Goal: Navigation & Orientation: Find specific page/section

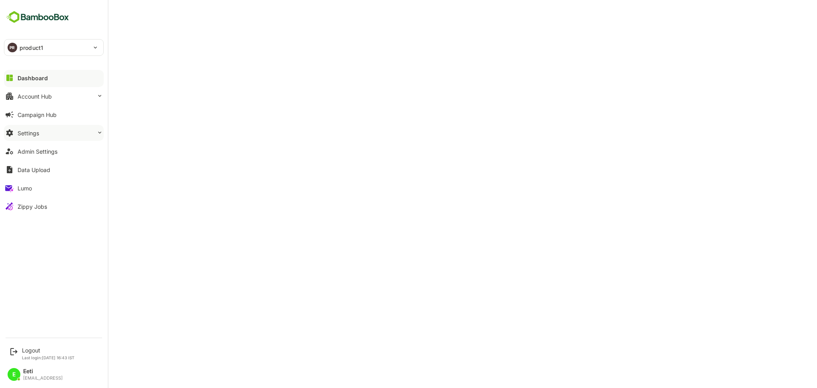
click at [39, 132] on div "Settings" at bounding box center [29, 133] width 22 height 7
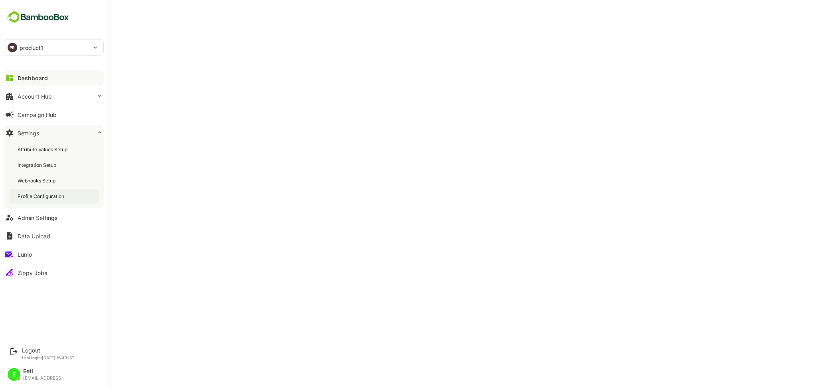
click at [48, 196] on div "Profile Configuration" at bounding box center [42, 196] width 48 height 7
click at [51, 219] on div "Admin Settings" at bounding box center [38, 217] width 40 height 7
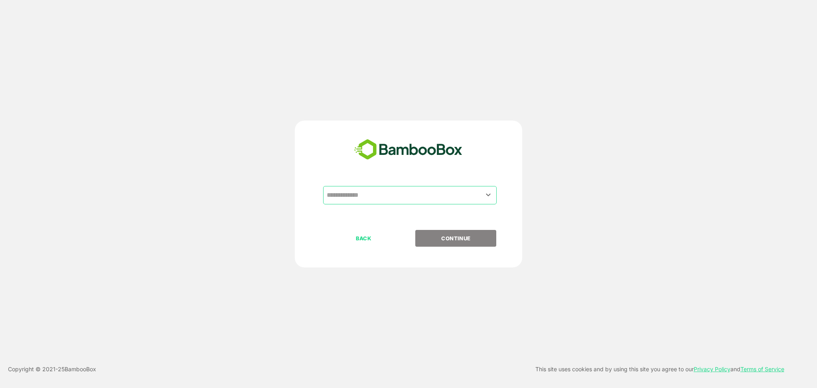
click at [382, 203] on input "text" at bounding box center [410, 194] width 170 height 15
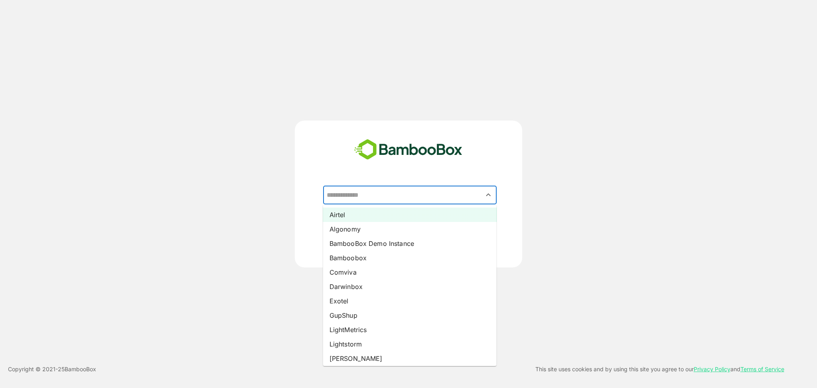
click at [364, 219] on li "Airtel" at bounding box center [409, 214] width 173 height 14
type input "******"
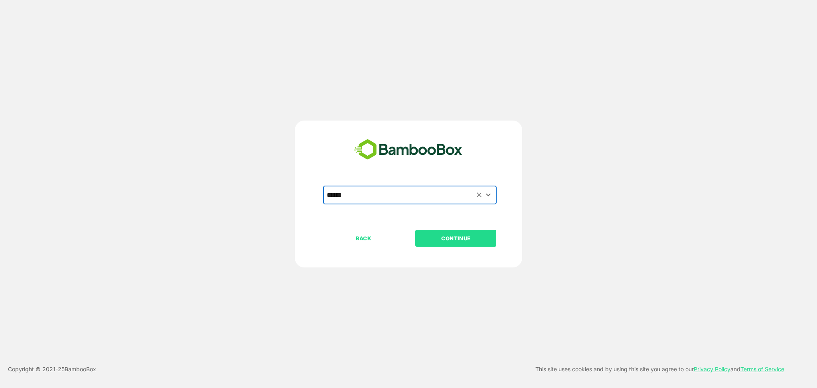
click at [452, 244] on button "CONTINUE" at bounding box center [455, 238] width 81 height 17
click at [439, 239] on p "CONTINUE" at bounding box center [456, 238] width 80 height 9
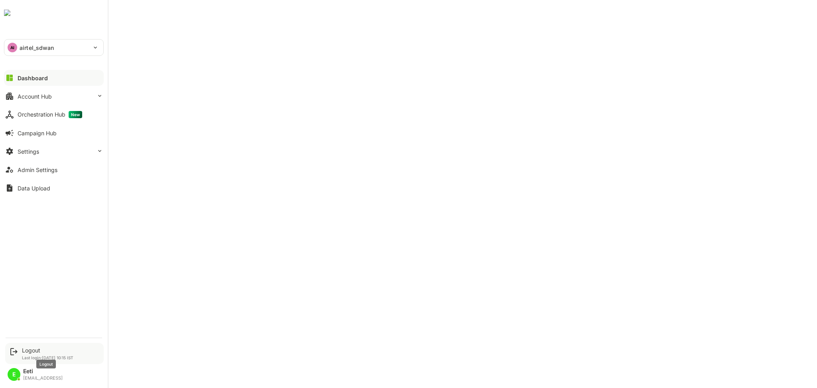
click at [32, 350] on div "Logout" at bounding box center [47, 350] width 51 height 7
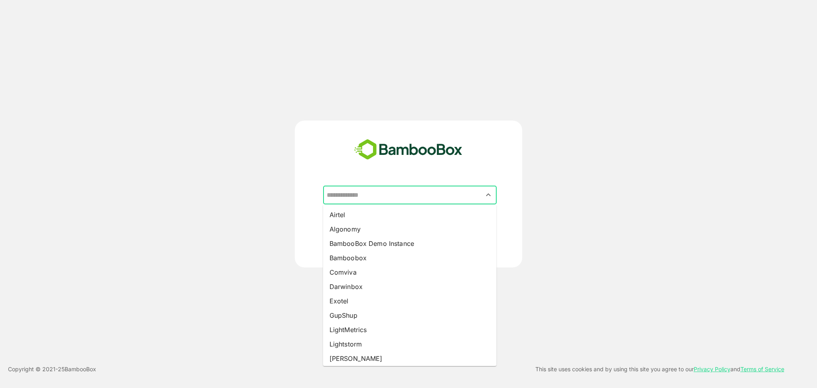
click at [423, 195] on input "text" at bounding box center [410, 194] width 170 height 15
click at [377, 246] on li "BambooBox Demo Instance" at bounding box center [409, 243] width 173 height 14
type input "**********"
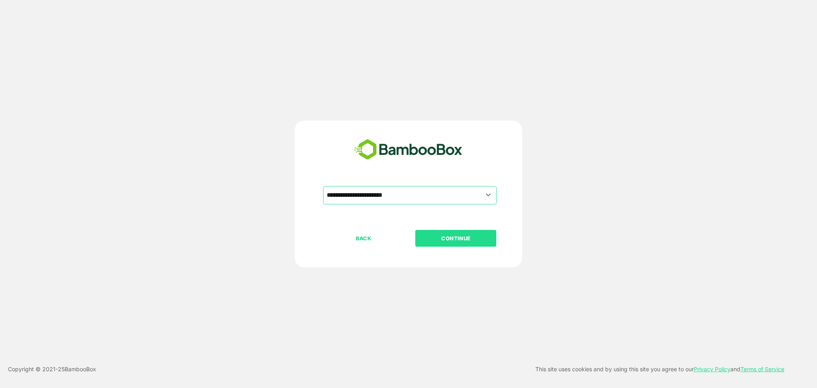
click at [467, 241] on p "CONTINUE" at bounding box center [456, 238] width 80 height 9
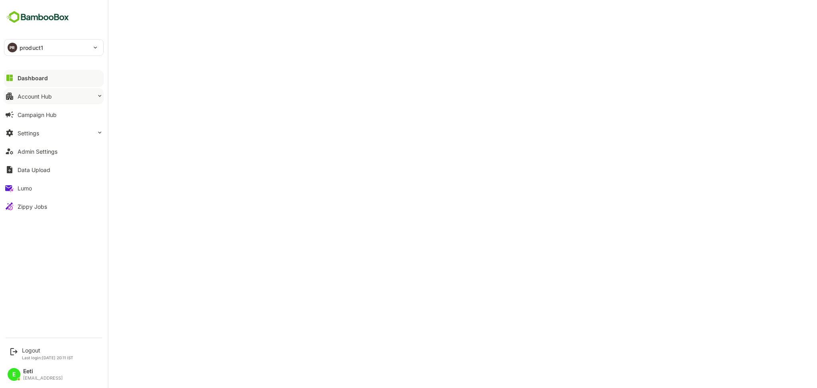
click at [32, 94] on div "Account Hub" at bounding box center [35, 96] width 34 height 7
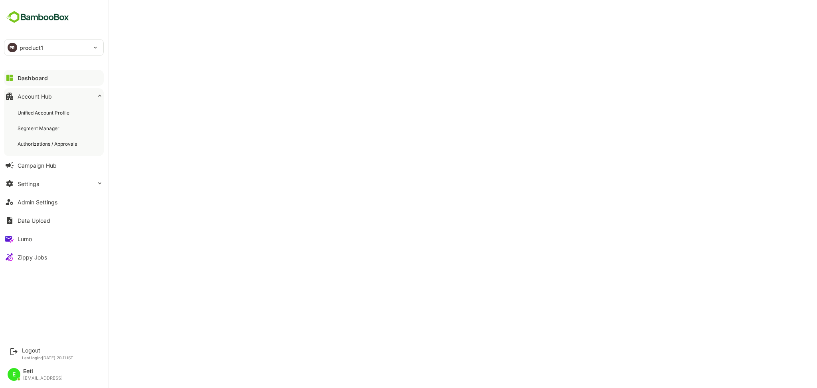
click at [33, 80] on div "Dashboard" at bounding box center [33, 78] width 30 height 7
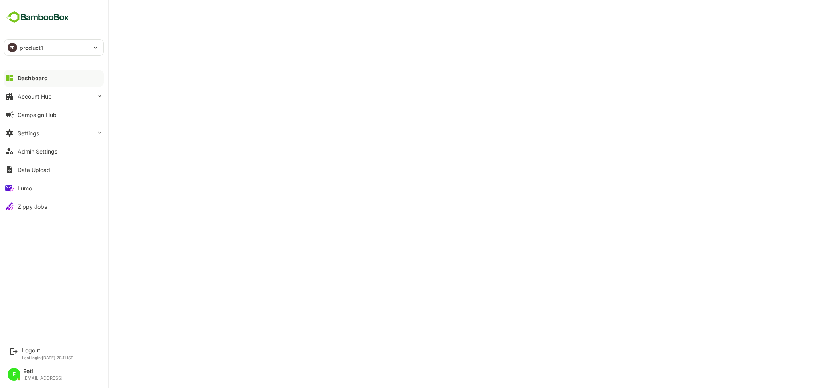
click at [56, 80] on button "Dashboard" at bounding box center [54, 78] width 100 height 16
click at [37, 351] on div "Logout" at bounding box center [47, 350] width 51 height 7
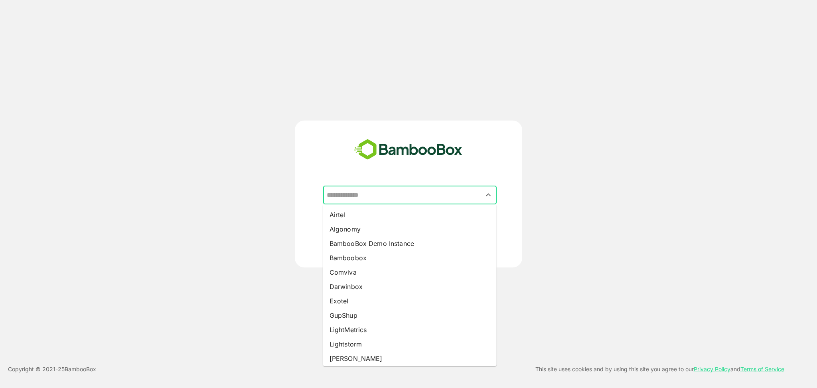
click at [412, 198] on input "text" at bounding box center [410, 194] width 170 height 15
click at [370, 239] on li "BambooBox Demo Instance" at bounding box center [409, 243] width 173 height 14
type input "**********"
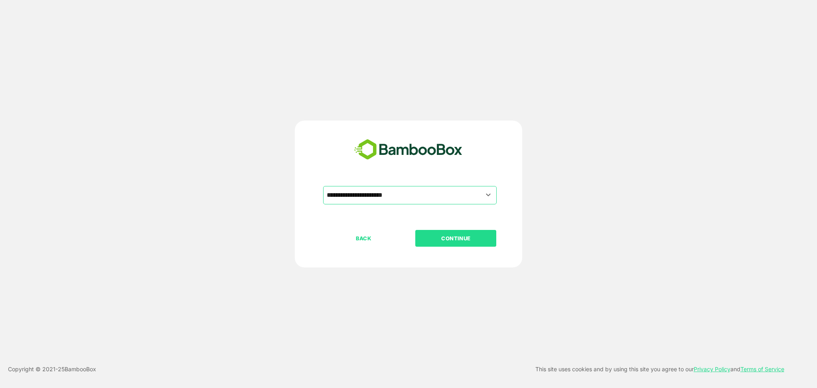
click at [456, 240] on p "CONTINUE" at bounding box center [456, 238] width 80 height 9
